Goal: Task Accomplishment & Management: Complete application form

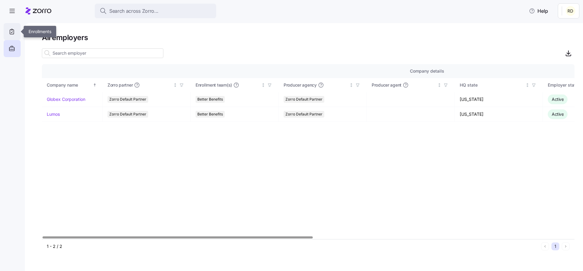
click at [13, 28] on icon at bounding box center [12, 31] width 7 height 7
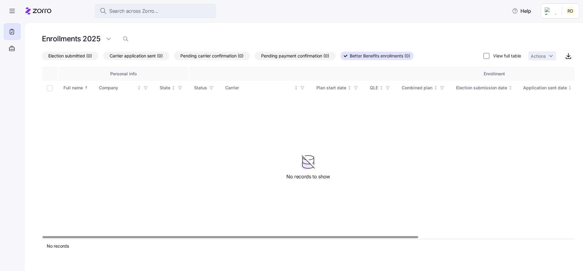
click at [91, 40] on h1 "Enrollments 2025" at bounding box center [71, 38] width 58 height 9
click at [108, 37] on html "Search across Zorro... Help Enrollments 2025 Election submitted (0) Carrier app…" at bounding box center [291, 133] width 583 height 267
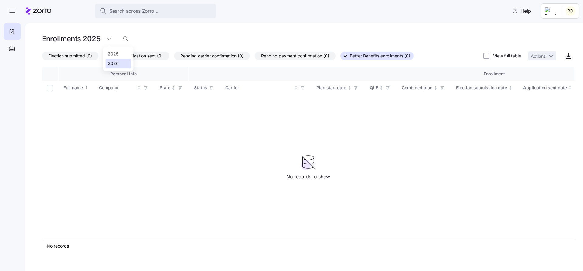
click at [113, 65] on div "2026" at bounding box center [113, 63] width 11 height 7
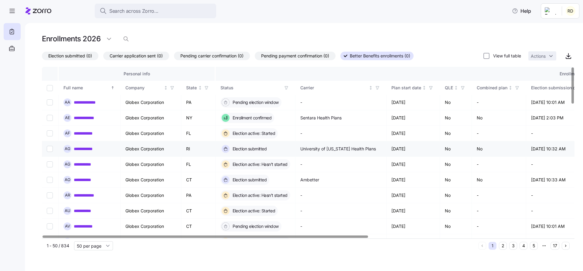
click at [90, 148] on link "**********" at bounding box center [87, 149] width 26 height 6
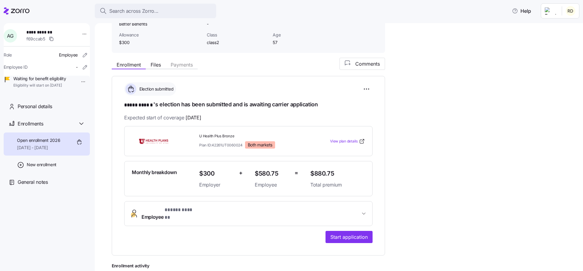
scroll to position [56, 0]
click at [349, 233] on span "Start application" at bounding box center [348, 236] width 37 height 7
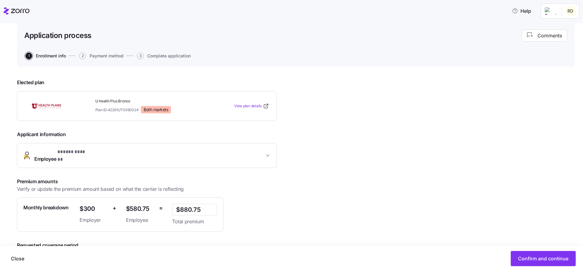
scroll to position [72, 0]
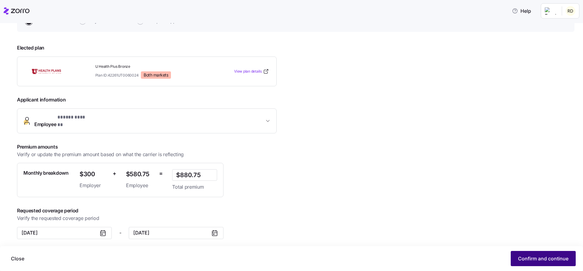
click at [545, 260] on span "Confirm and continue" at bounding box center [543, 258] width 50 height 7
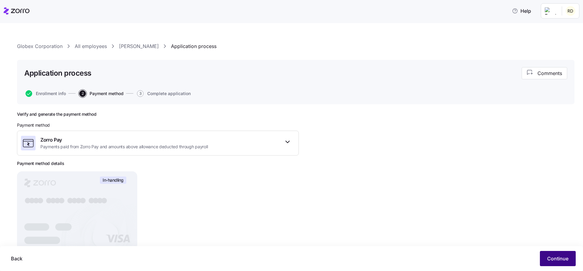
click at [554, 255] on span "Continue" at bounding box center [557, 258] width 21 height 7
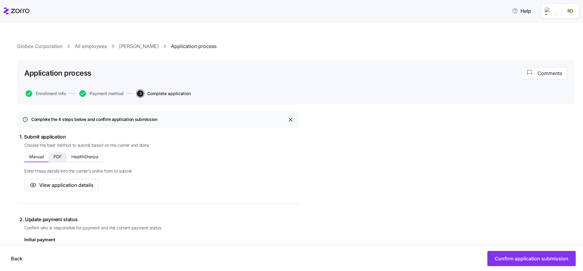
click at [57, 158] on span "PDF" at bounding box center [57, 157] width 8 height 4
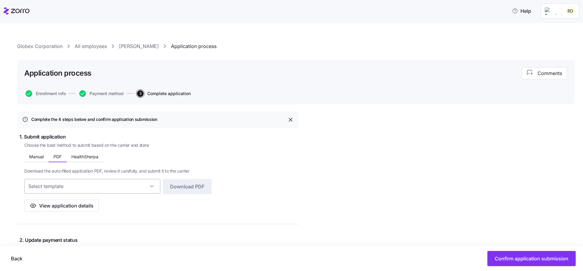
click at [113, 183] on input at bounding box center [92, 186] width 136 height 15
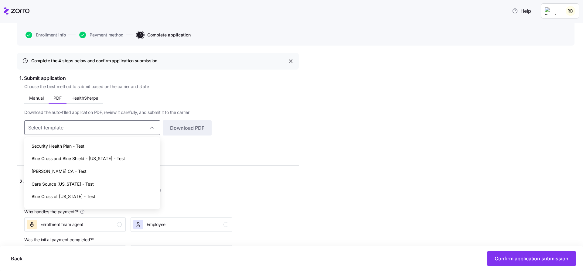
click at [73, 144] on span "Security Health Plan - Test" at bounding box center [58, 146] width 53 height 7
type input "Security Health Plan - Test"
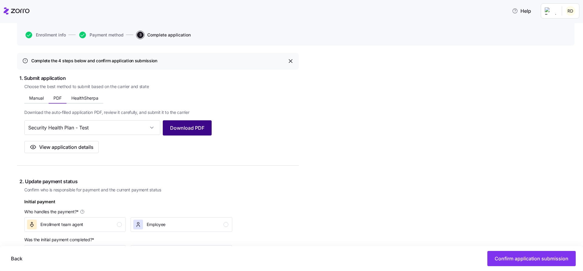
click at [199, 131] on button "Download PDF" at bounding box center [187, 127] width 49 height 15
click at [21, 7] on icon at bounding box center [17, 10] width 26 height 7
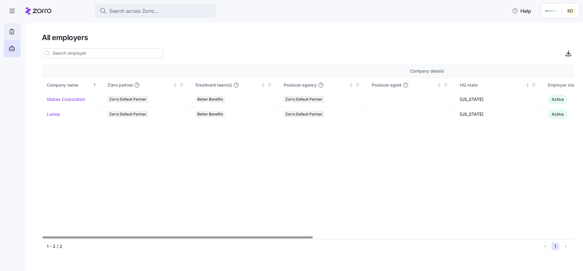
click at [20, 37] on div at bounding box center [12, 31] width 17 height 17
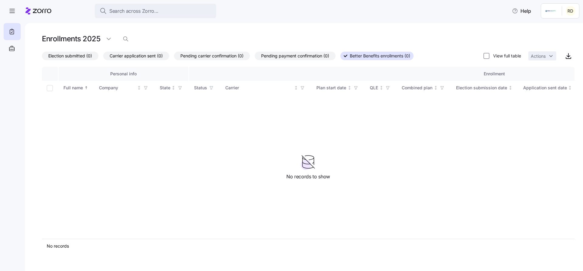
click at [77, 41] on h1 "Enrollments 2025" at bounding box center [71, 38] width 58 height 9
click at [110, 37] on html "Search across Zorro... Help Enrollments 2025 Election submitted (0) Carrier app…" at bounding box center [291, 133] width 583 height 267
click at [111, 64] on div "2026" at bounding box center [113, 63] width 11 height 7
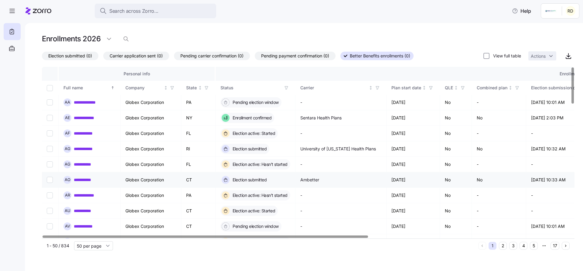
click at [83, 179] on link "**********" at bounding box center [85, 180] width 23 height 6
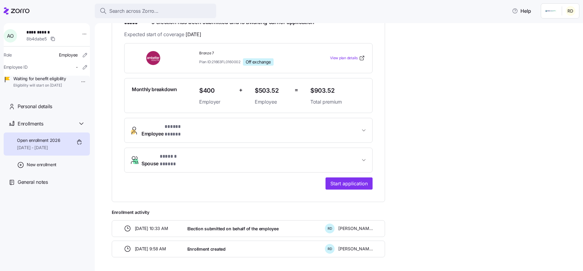
scroll to position [150, 0]
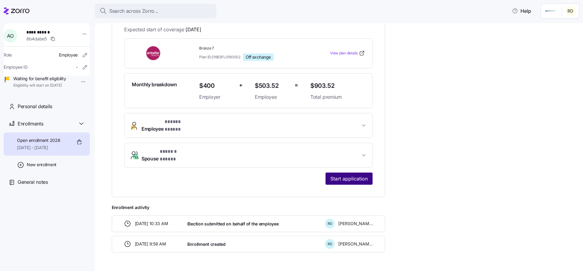
click at [331, 175] on span "Start application" at bounding box center [348, 178] width 37 height 7
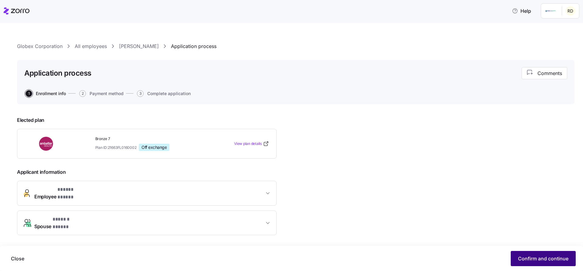
click at [549, 258] on span "Confirm and continue" at bounding box center [543, 258] width 50 height 7
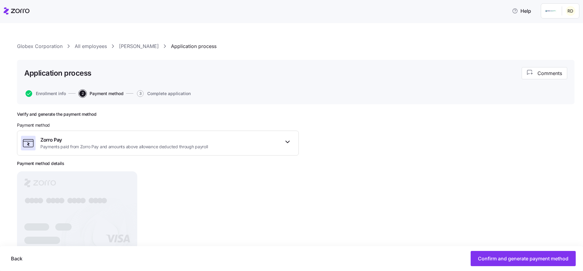
click at [53, 90] on button "Enrollment info" at bounding box center [46, 93] width 40 height 7
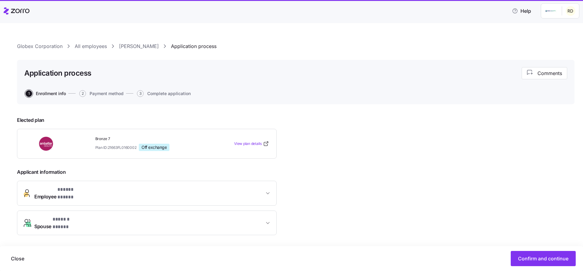
click at [53, 92] on span "Enrollment info" at bounding box center [51, 93] width 30 height 4
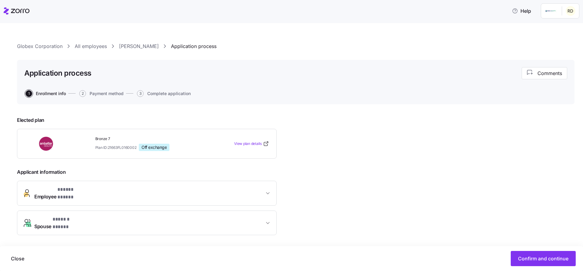
click at [123, 46] on link "[PERSON_NAME]" at bounding box center [139, 47] width 40 height 8
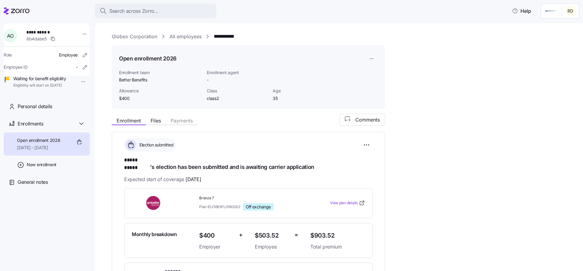
click at [182, 39] on link "All employees" at bounding box center [185, 37] width 32 height 8
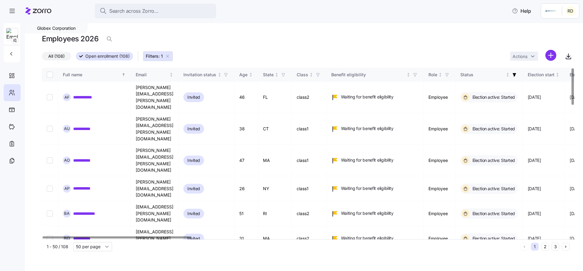
click at [165, 54] on icon "button" at bounding box center [167, 56] width 5 height 5
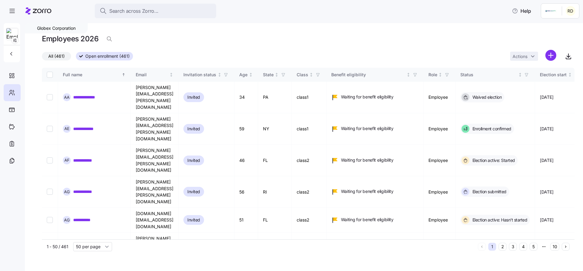
click at [11, 62] on div at bounding box center [12, 42] width 16 height 39
click at [11, 54] on icon "button" at bounding box center [12, 53] width 2 height 3
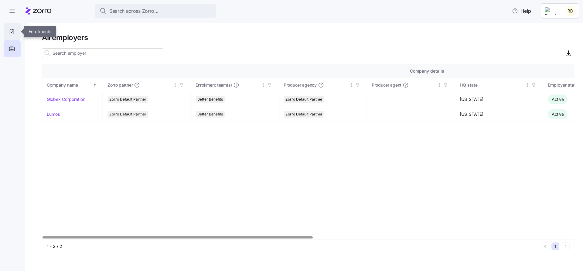
click at [13, 32] on icon at bounding box center [12, 31] width 7 height 7
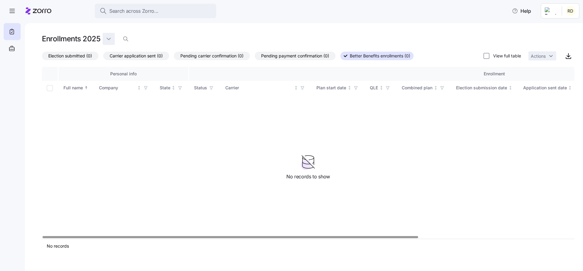
click at [103, 38] on html "Search across Zorro... Help Enrollments 2025 Election submitted (0) Carrier app…" at bounding box center [291, 133] width 583 height 267
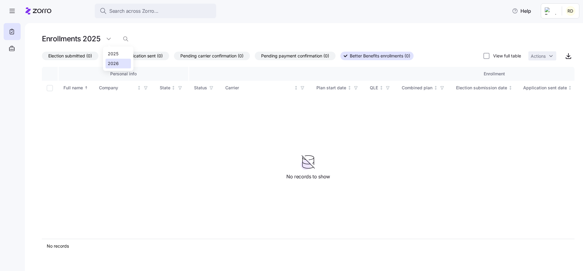
click at [117, 63] on div "2026" at bounding box center [113, 63] width 11 height 7
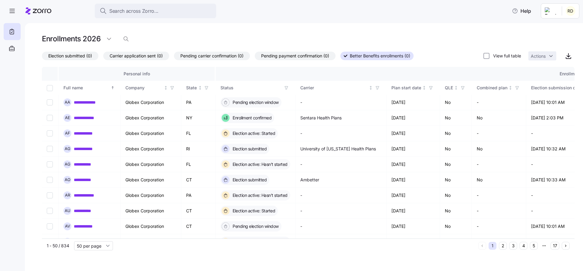
click at [444, 24] on div "**********" at bounding box center [304, 147] width 558 height 248
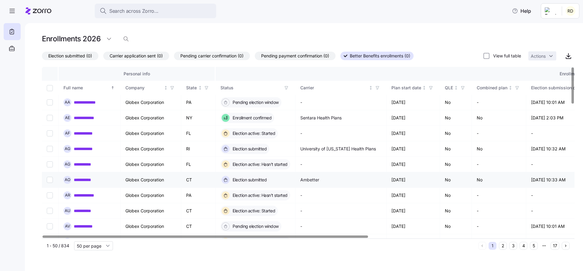
click at [86, 180] on link "**********" at bounding box center [85, 180] width 23 height 6
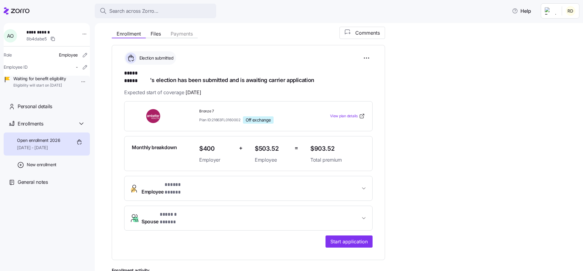
scroll to position [87, 0]
click at [347, 238] on span "Start application" at bounding box center [348, 241] width 37 height 7
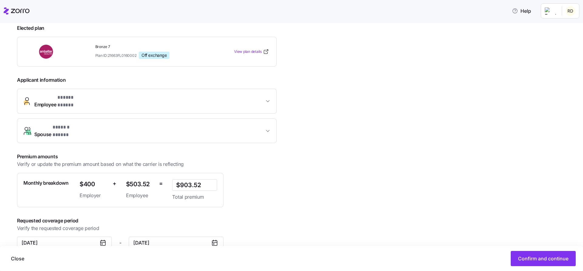
scroll to position [89, 0]
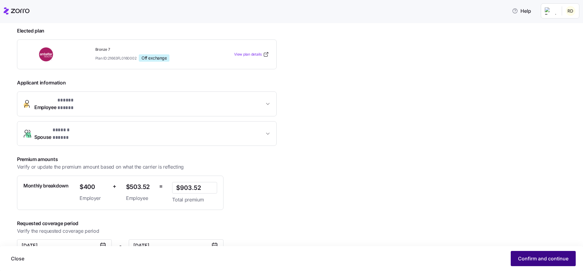
click at [538, 260] on span "Confirm and continue" at bounding box center [543, 258] width 50 height 7
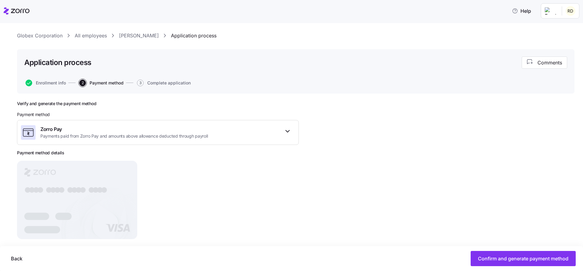
scroll to position [10, 0]
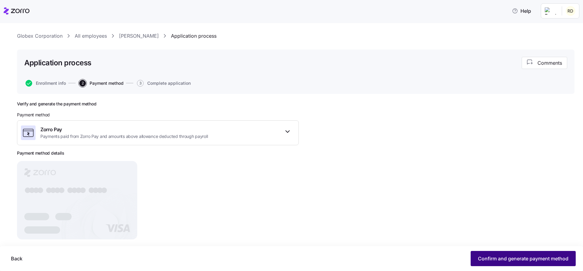
click at [501, 254] on button "Confirm and generate payment method" at bounding box center [523, 258] width 105 height 15
click at [556, 255] on span "Continue" at bounding box center [557, 258] width 21 height 7
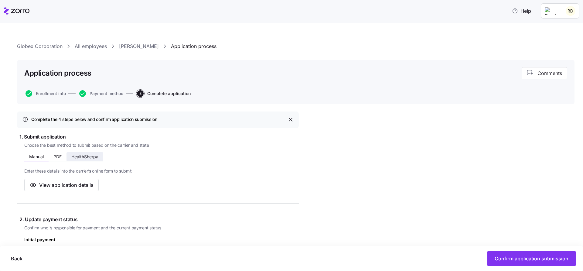
click at [85, 155] on span "HealthSherpa" at bounding box center [84, 157] width 27 height 4
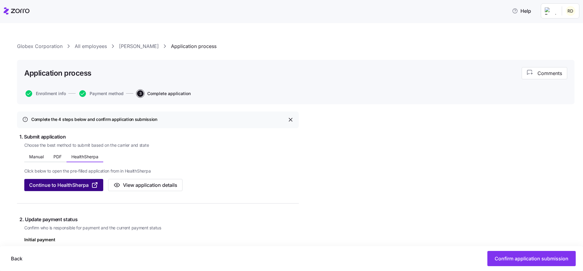
click at [81, 180] on button "Continue to HealthSherpa" at bounding box center [63, 185] width 79 height 12
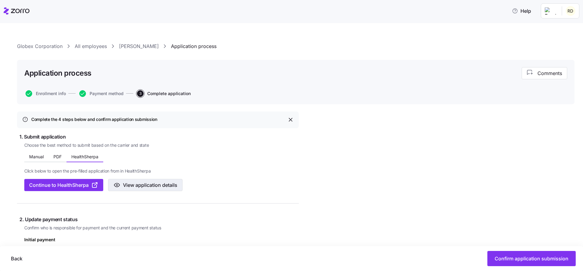
click at [152, 189] on button "View application details" at bounding box center [145, 185] width 74 height 12
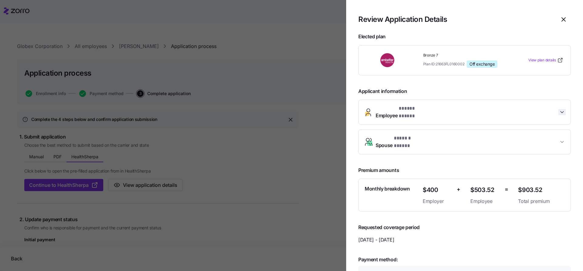
click at [564, 111] on icon "button" at bounding box center [561, 112] width 3 height 2
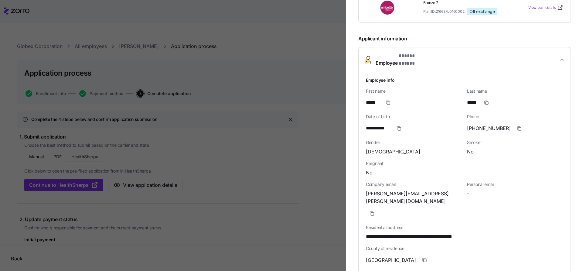
scroll to position [61, 0]
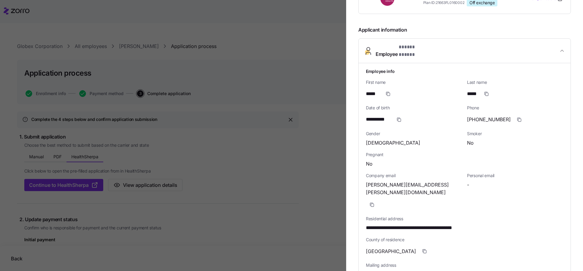
click at [396, 224] on span "**********" at bounding box center [424, 228] width 117 height 8
copy span "********"
click at [306, 57] on div at bounding box center [291, 135] width 583 height 271
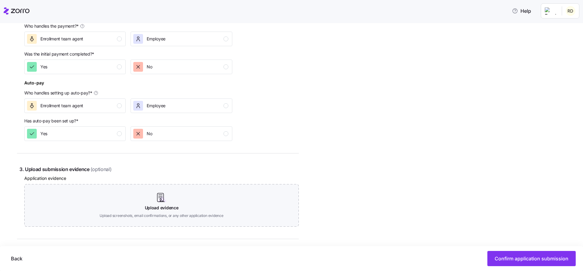
scroll to position [192, 0]
